Goal: Information Seeking & Learning: Learn about a topic

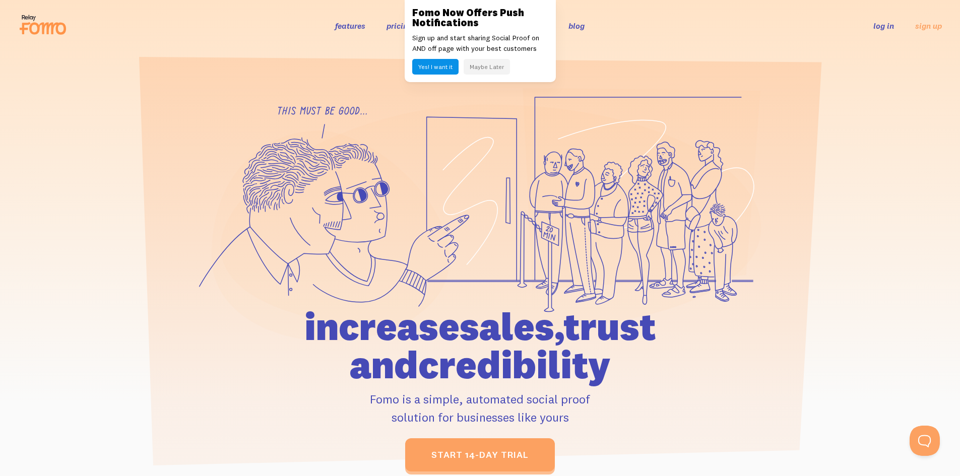
click at [353, 27] on link "features" at bounding box center [350, 26] width 30 height 10
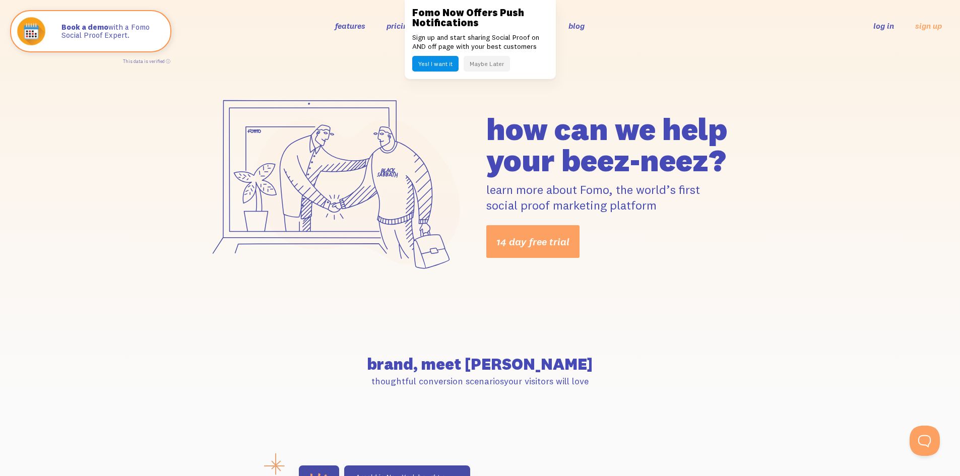
click at [483, 67] on button "Maybe Later" at bounding box center [486, 64] width 46 height 16
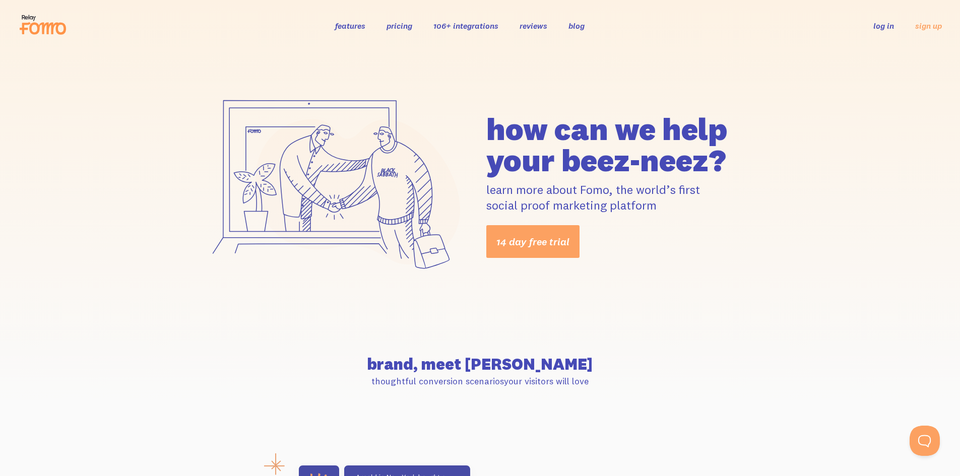
click at [469, 28] on link "106+ integrations" at bounding box center [465, 26] width 65 height 10
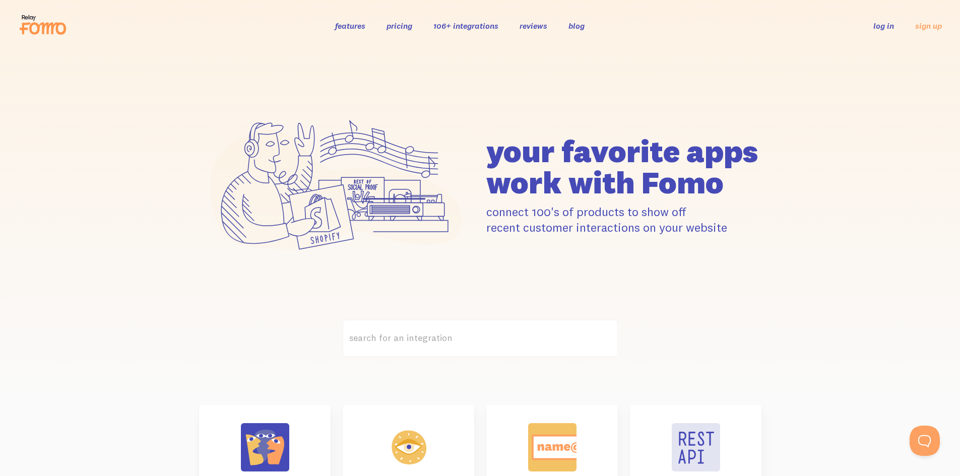
click at [533, 23] on link "reviews" at bounding box center [533, 26] width 28 height 10
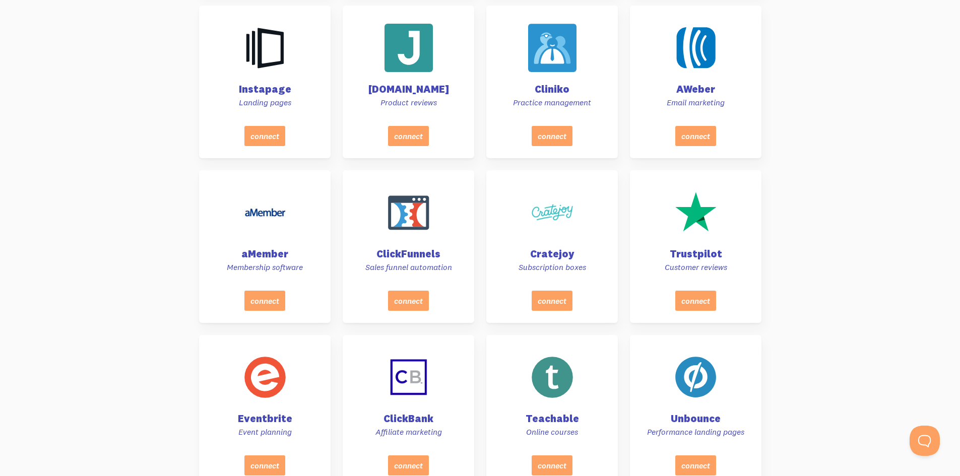
scroll to position [1259, 0]
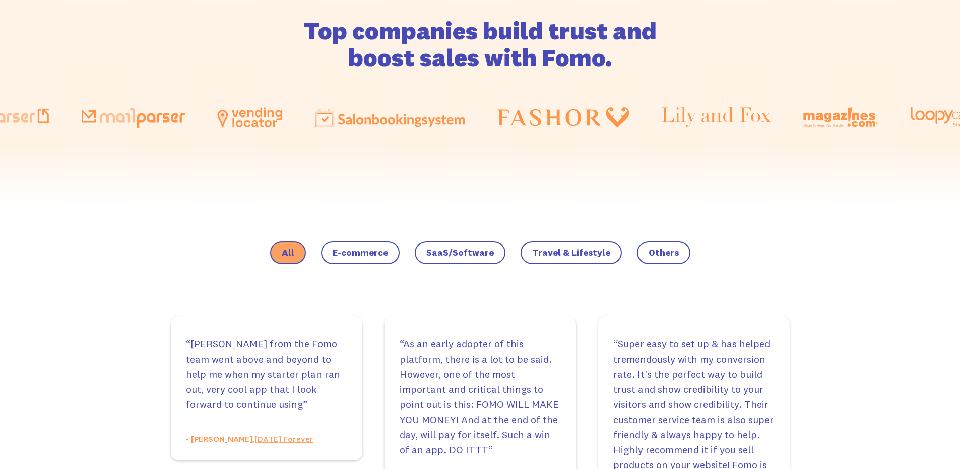
click at [370, 259] on label "E-commerce" at bounding box center [360, 252] width 79 height 23
click at [0, 0] on input "E-commerce" at bounding box center [0, 0] width 0 height 0
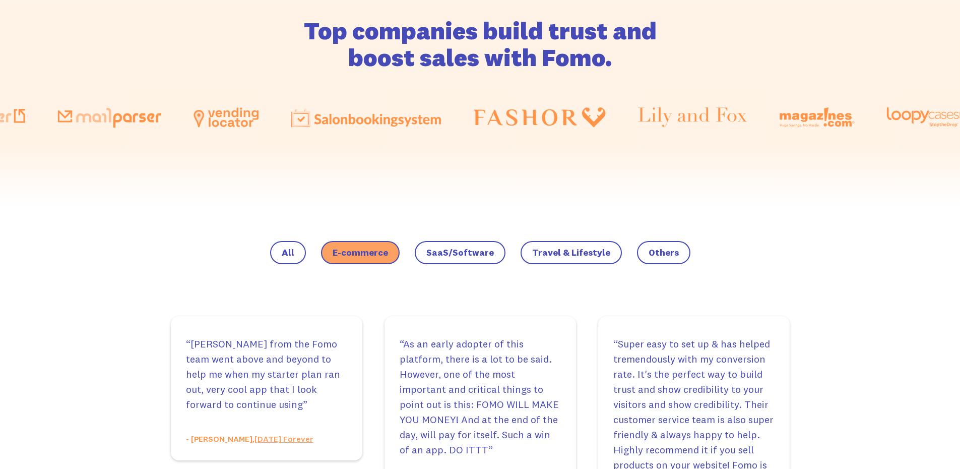
click at [560, 256] on span "Travel & Lifestyle" at bounding box center [571, 252] width 78 height 10
click at [0, 0] on input "Travel & Lifestyle" at bounding box center [0, 0] width 0 height 0
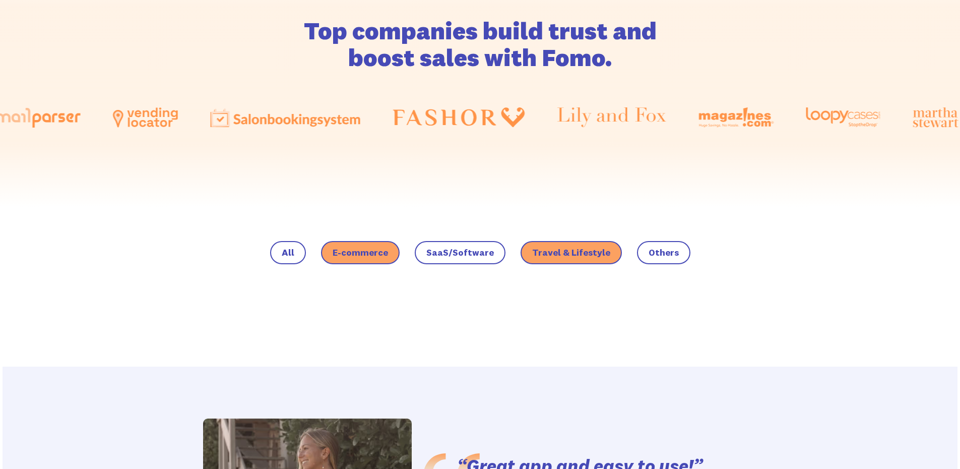
click at [364, 248] on span "E-commerce" at bounding box center [359, 252] width 55 height 10
click at [0, 0] on input "E-commerce" at bounding box center [0, 0] width 0 height 0
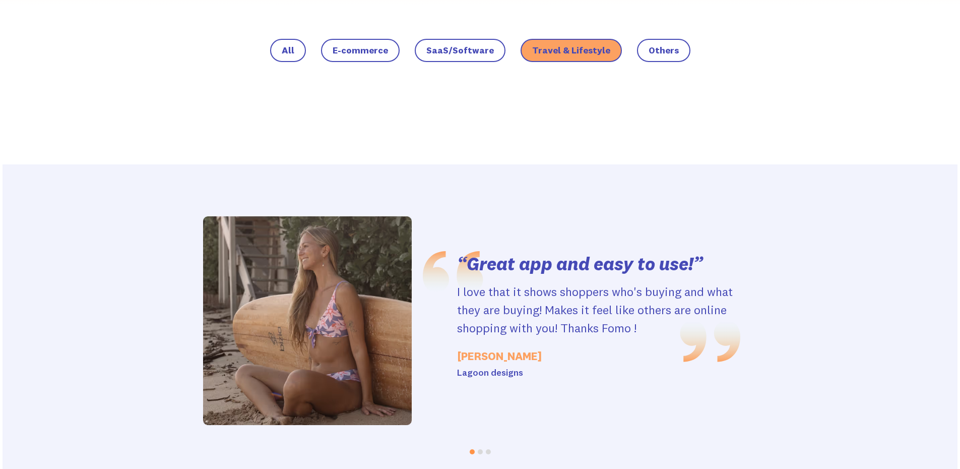
scroll to position [807, 0]
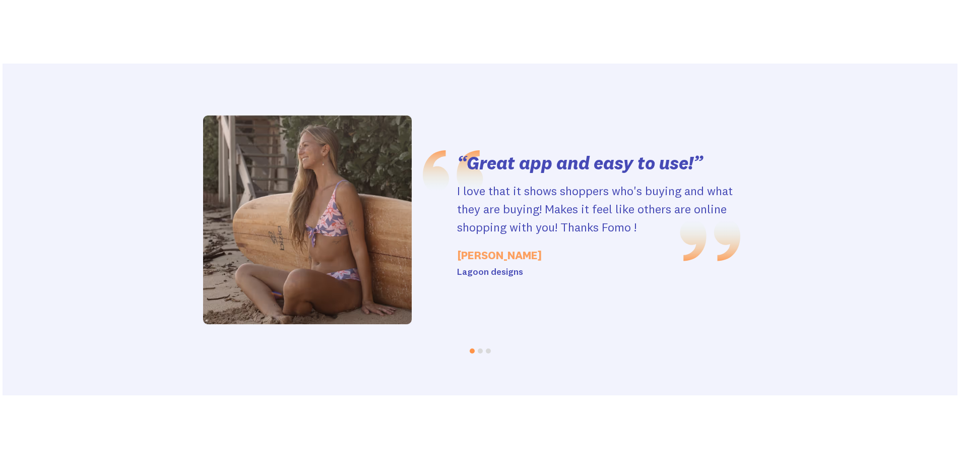
drag, startPoint x: 633, startPoint y: 291, endPoint x: 461, endPoint y: 373, distance: 190.6
click at [380, 308] on div "“Great app and easy to use!” I love that it shows shoppers who's buying and wha…" at bounding box center [453, 219] width 574 height 209
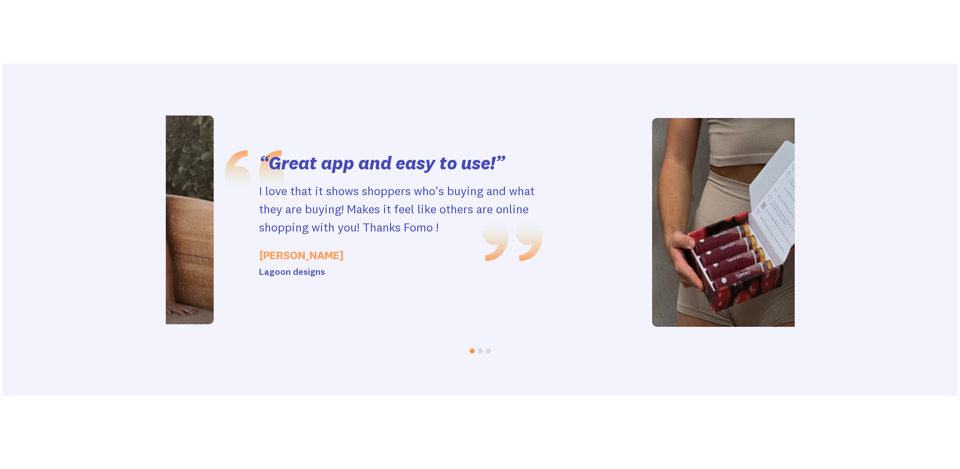
drag, startPoint x: 595, startPoint y: 263, endPoint x: 296, endPoint y: 256, distance: 298.8
click at [301, 254] on p "[PERSON_NAME]" at bounding box center [400, 255] width 283 height 19
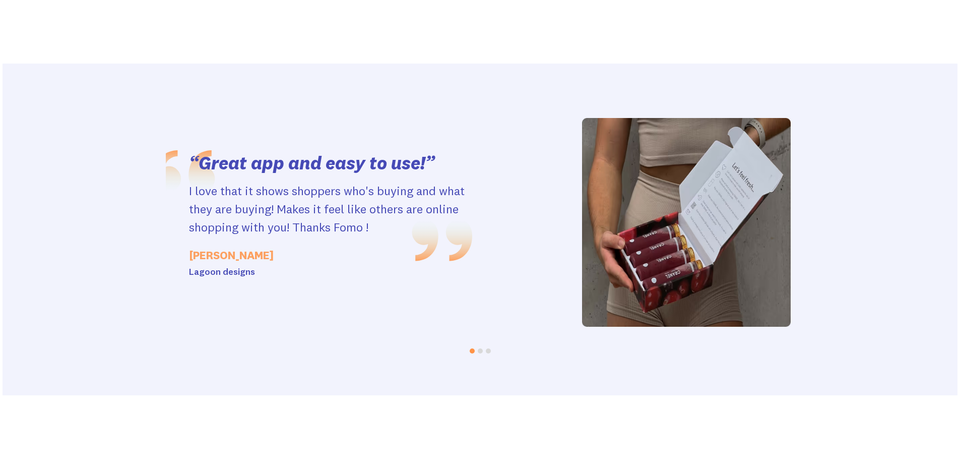
drag, startPoint x: 573, startPoint y: 257, endPoint x: 247, endPoint y: 254, distance: 326.0
click at [247, 254] on p "[PERSON_NAME]" at bounding box center [330, 255] width 283 height 19
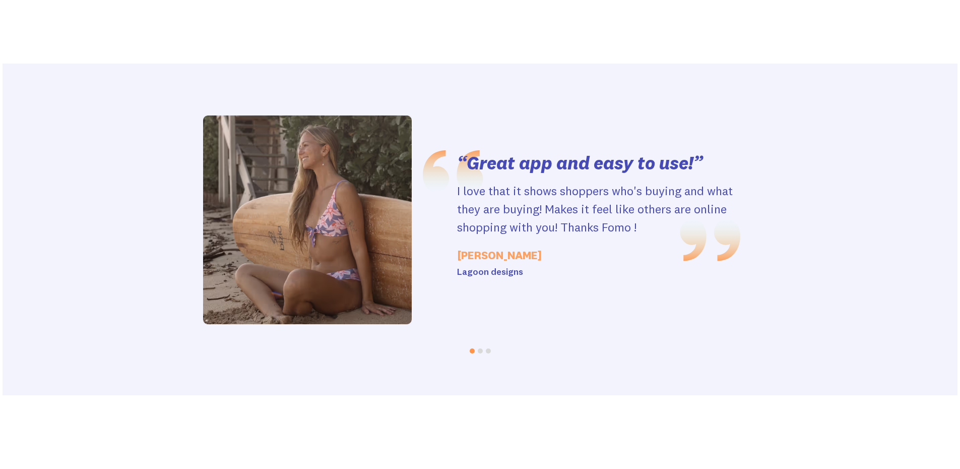
click at [298, 265] on div "“Great app and easy to use!” I love that it shows shoppers who's buying and wha…" at bounding box center [453, 219] width 574 height 209
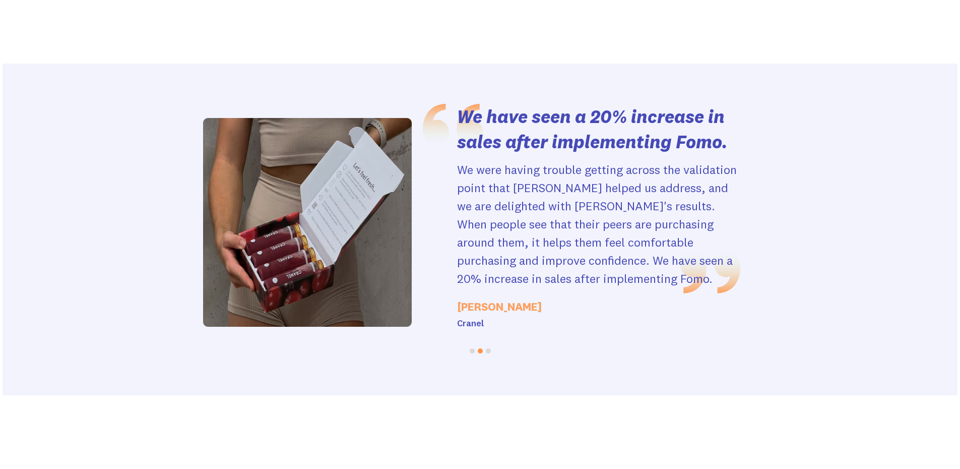
drag, startPoint x: 616, startPoint y: 229, endPoint x: 382, endPoint y: 226, distance: 233.3
click at [457, 228] on p "We were having trouble getting across the validation point that [PERSON_NAME] h…" at bounding box center [598, 223] width 283 height 127
drag, startPoint x: 584, startPoint y: 175, endPoint x: 342, endPoint y: 191, distance: 242.9
click at [342, 191] on div "We have seen a 20% increase in sales after implementing Fomo. We were having tr…" at bounding box center [453, 222] width 574 height 237
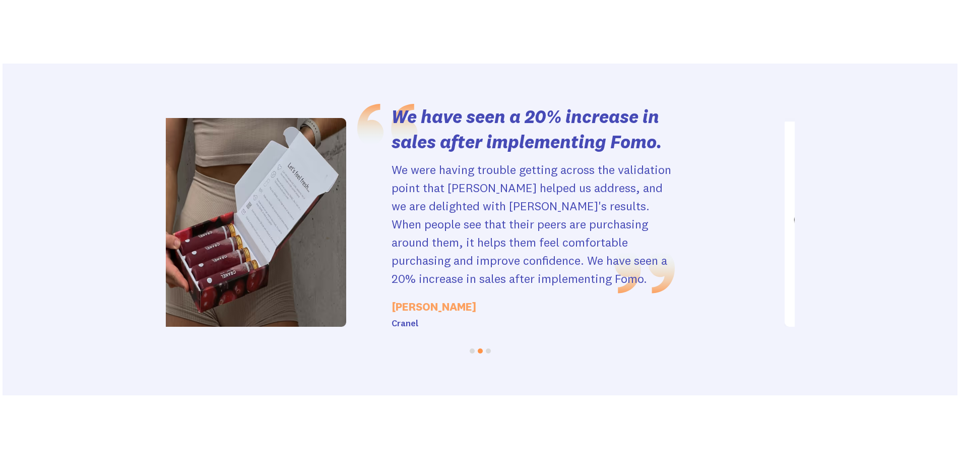
drag, startPoint x: 557, startPoint y: 225, endPoint x: 255, endPoint y: 228, distance: 301.8
click at [259, 228] on div "We have seen a 20% increase in sales after implementing Fomo. We were having tr…" at bounding box center [387, 222] width 574 height 237
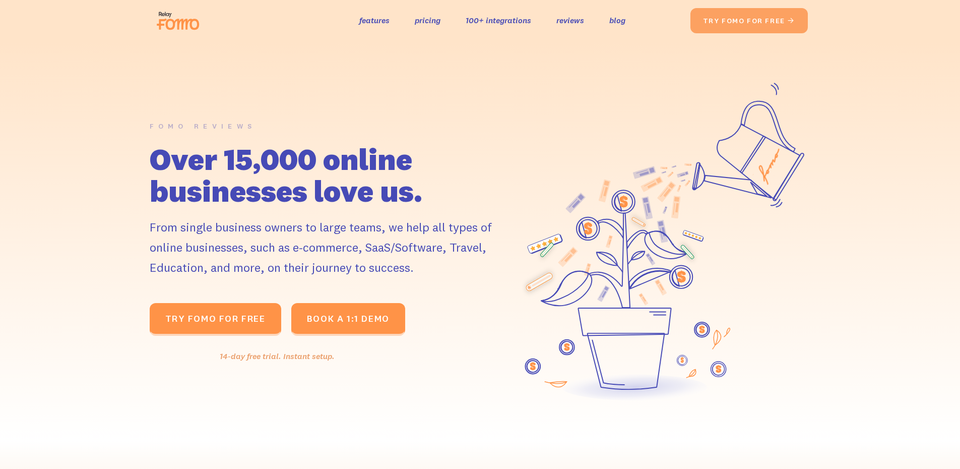
scroll to position [0, 0]
